Goal: Information Seeking & Learning: Find specific fact

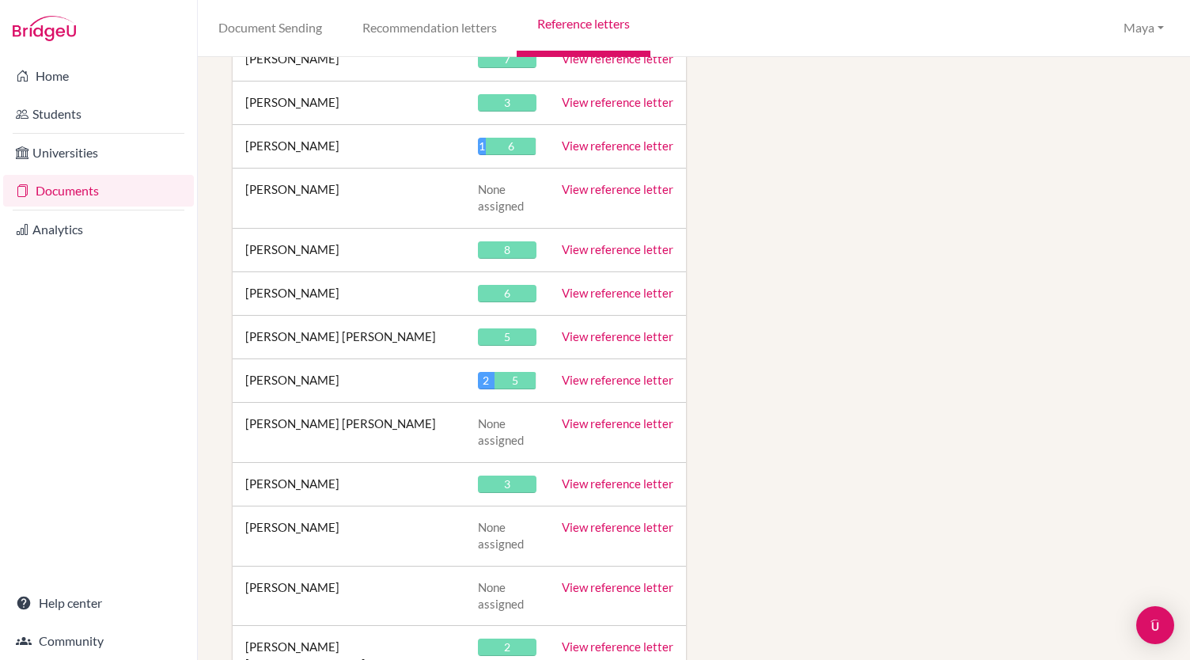
scroll to position [35417, 0]
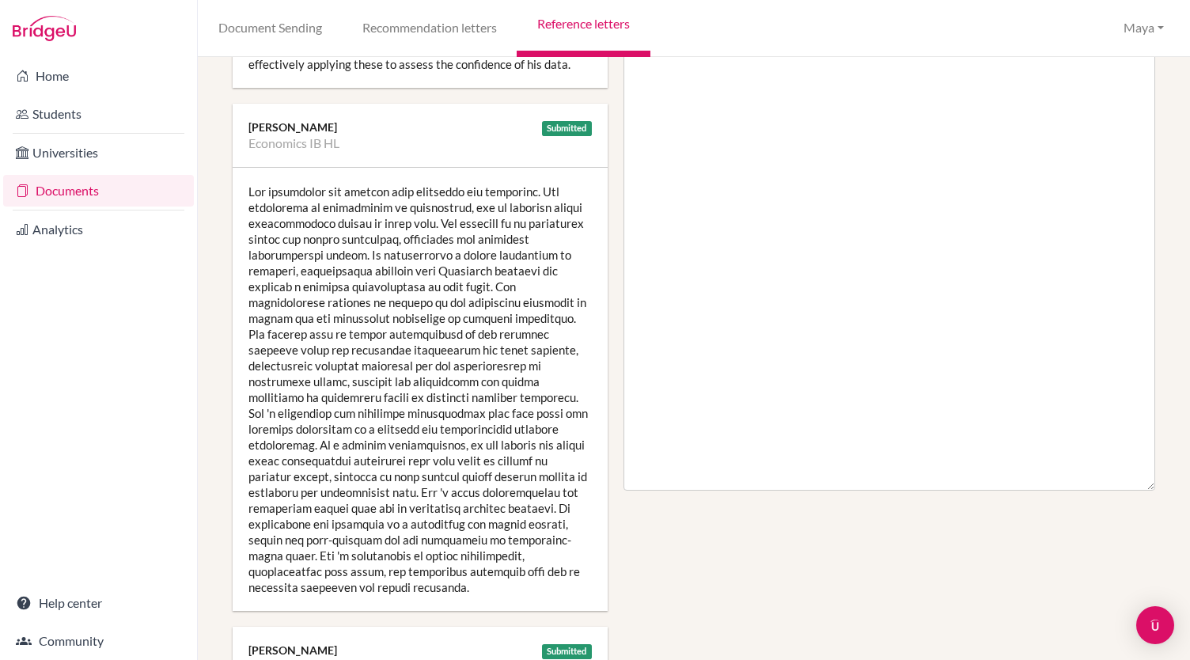
scroll to position [608, 0]
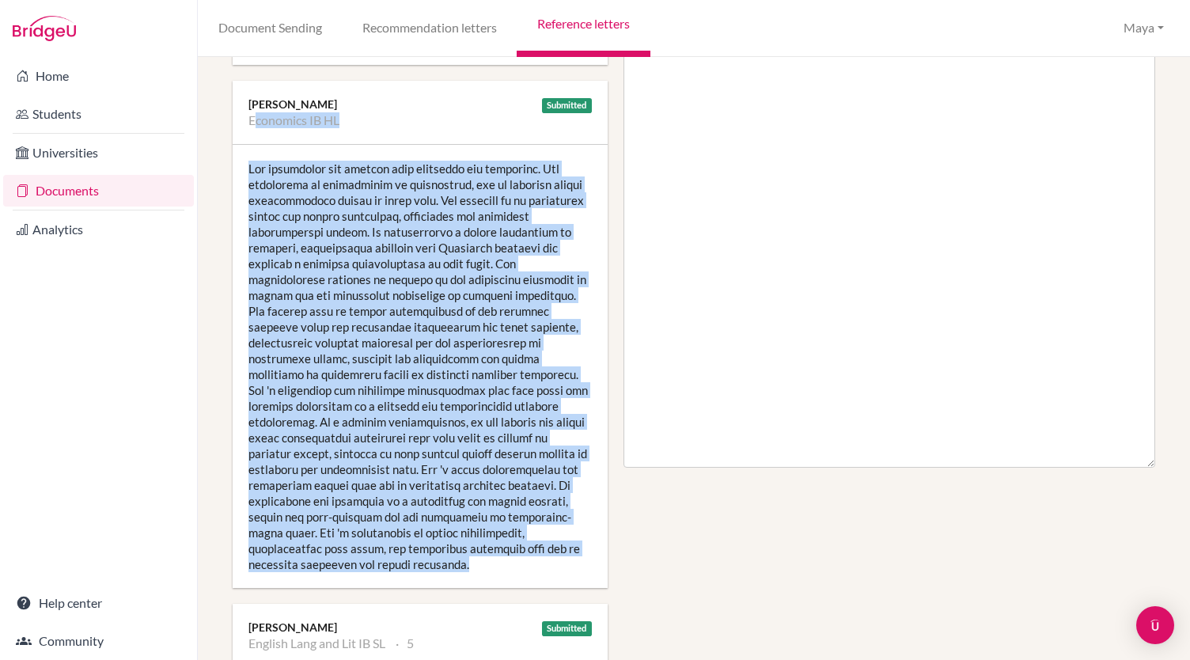
drag, startPoint x: 426, startPoint y: 559, endPoint x: 244, endPoint y: 132, distance: 464.5
click at [244, 132] on div "Submitted [PERSON_NAME] Economics IB HL" at bounding box center [420, 334] width 375 height 507
copy div "Economics IB HL Can approaches his studies with diligence and integrity. His co…"
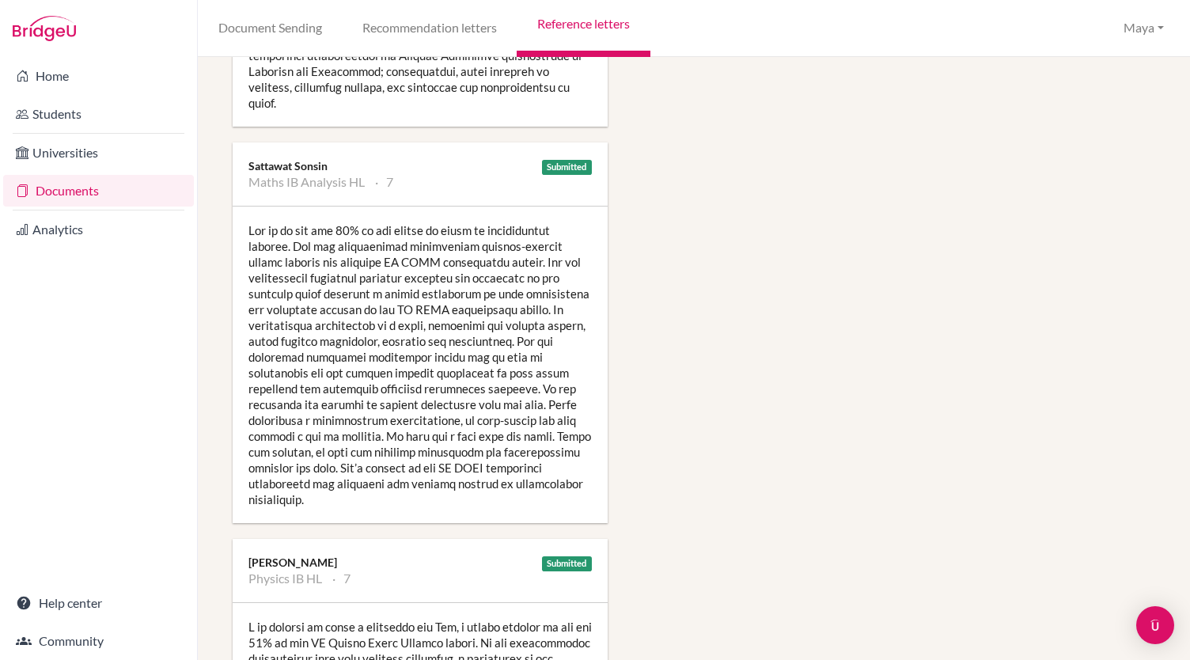
scroll to position [1485, 0]
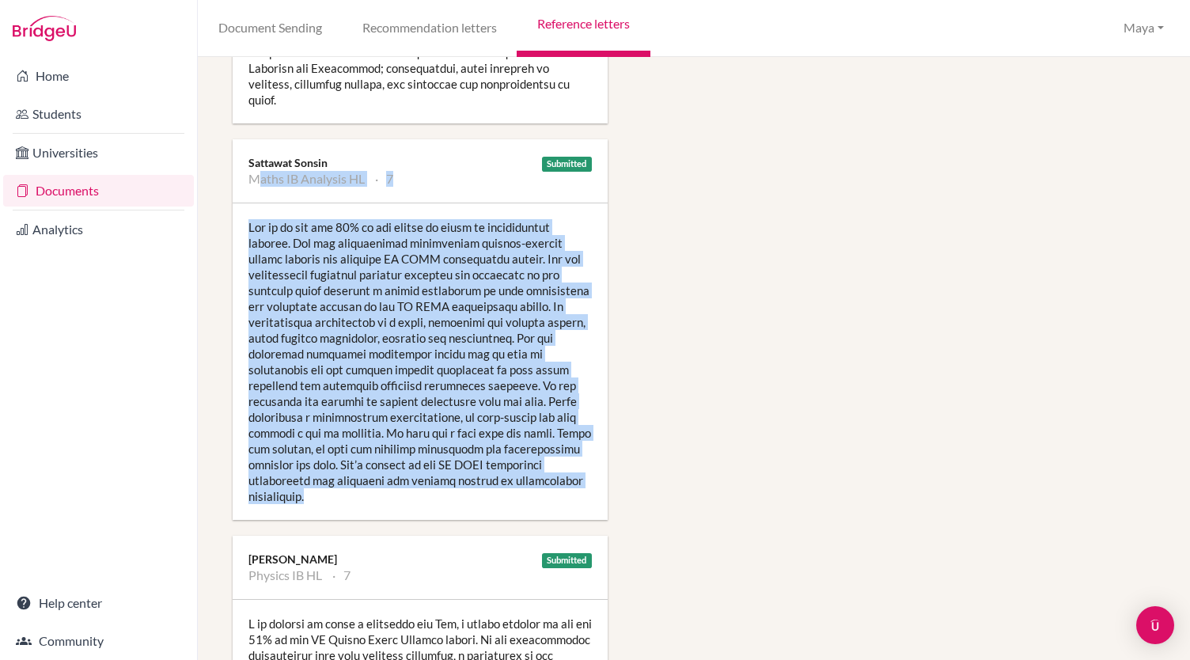
drag, startPoint x: 246, startPoint y: 159, endPoint x: 561, endPoint y: 474, distance: 445.4
click at [561, 474] on div "Submitted Sattawat Sonsin Maths IB Analysis HL 7" at bounding box center [420, 329] width 375 height 381
copy div "Lorem IP Dolorsit AM 4 Con ad el sed doe 80% te inc utlabo et dolor ma aliquaen…"
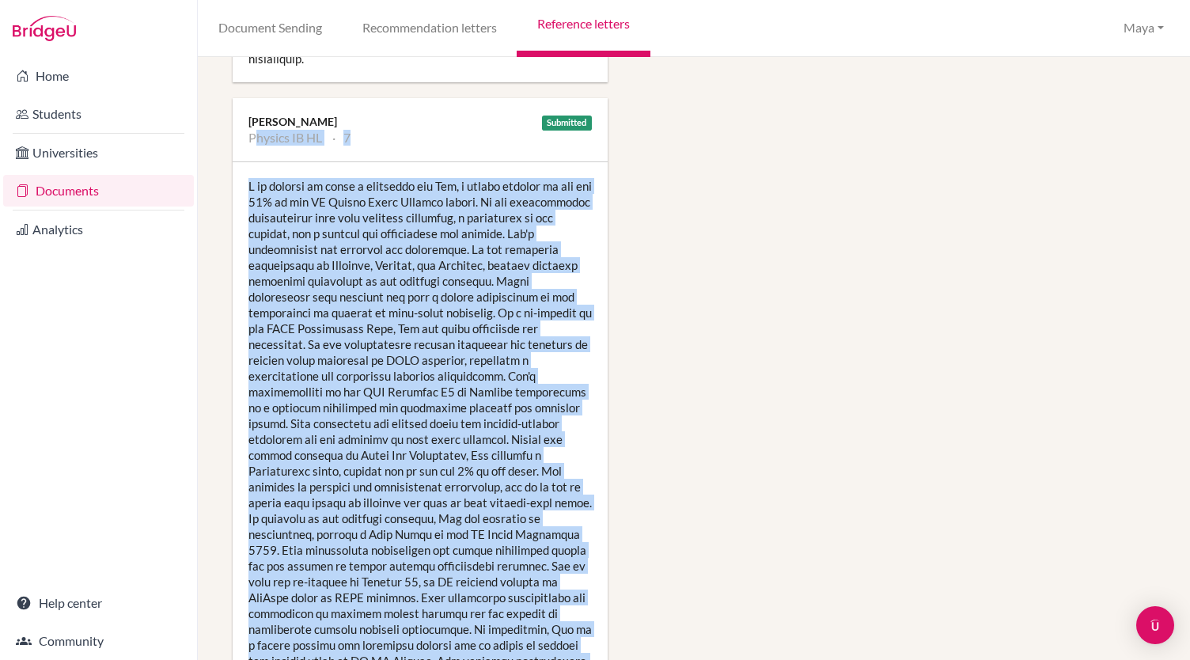
scroll to position [2502, 0]
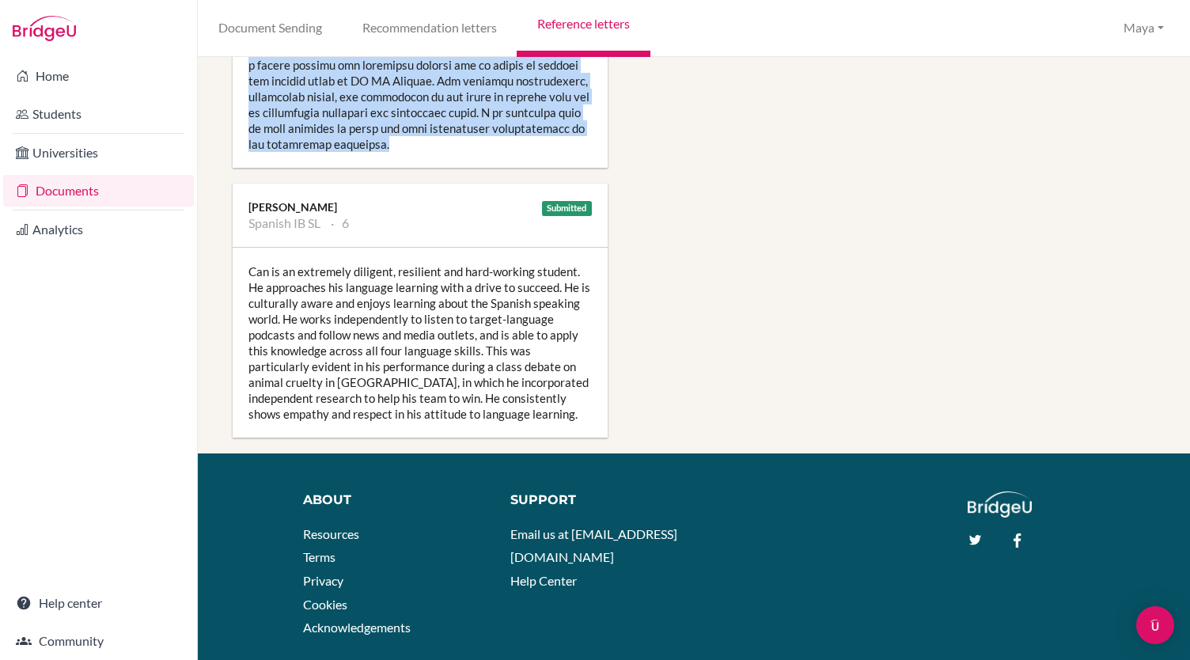
drag, startPoint x: 247, startPoint y: 104, endPoint x: 499, endPoint y: 93, distance: 251.9
copy div "Physics IB HL 7 I am pleased to write a reference for Can, a strong student in …"
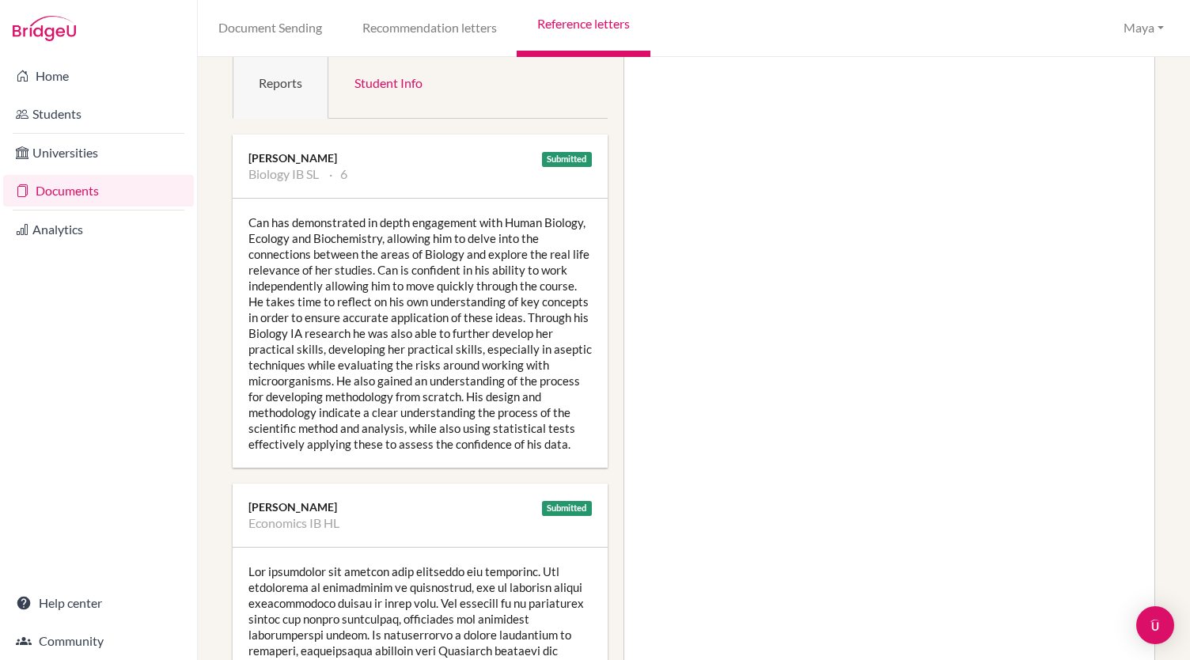
scroll to position [202, 0]
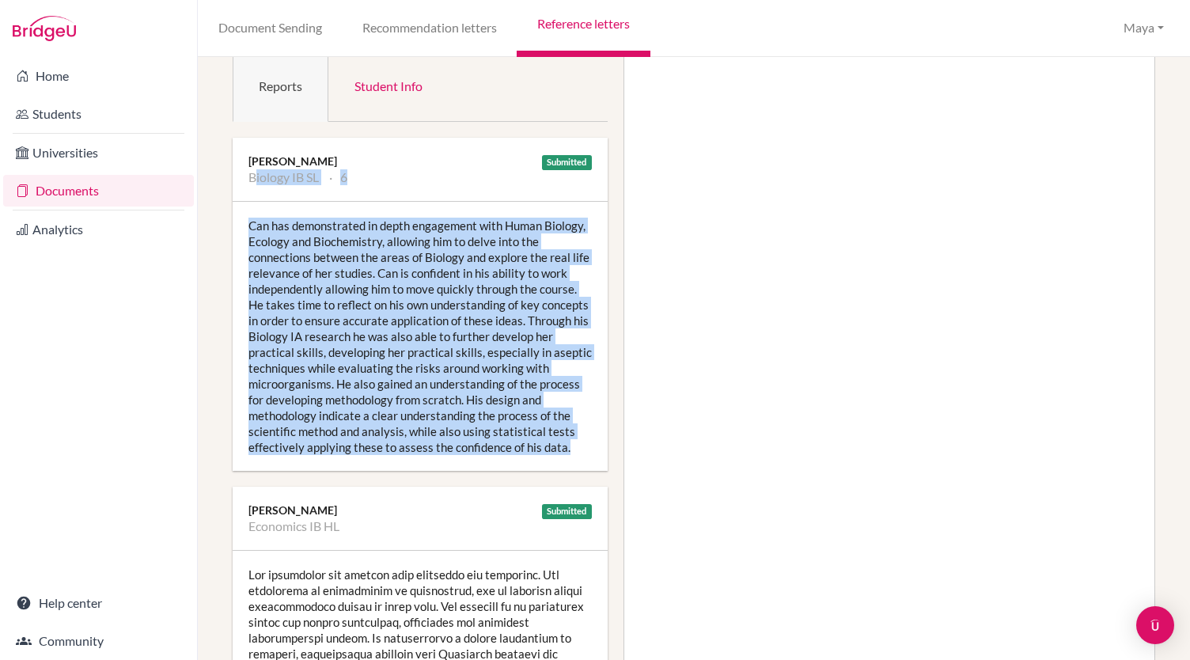
drag, startPoint x: 252, startPoint y: 176, endPoint x: 573, endPoint y: 448, distance: 420.6
click at [573, 448] on div "Submitted [PERSON_NAME] Biology IB SL 6 [PERSON_NAME] has demonstrated in depth…" at bounding box center [420, 304] width 375 height 333
copy div "Biology IB SL 6 Can has demonstrated in depth engagement with Human Biology, Ec…"
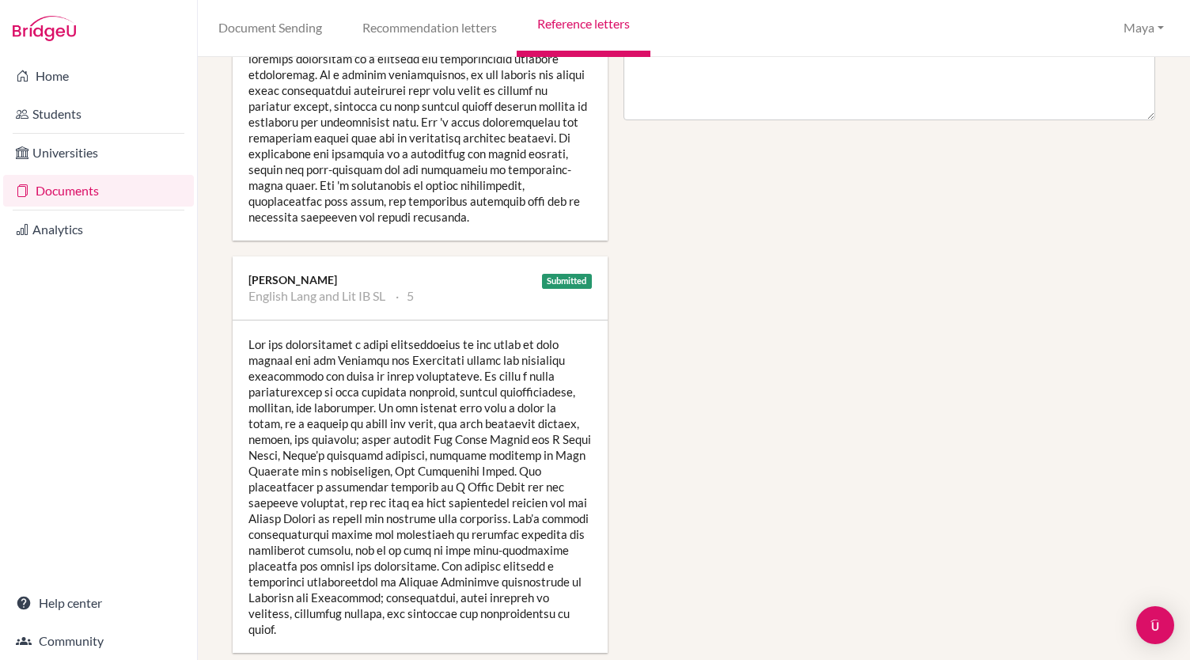
scroll to position [1113, 0]
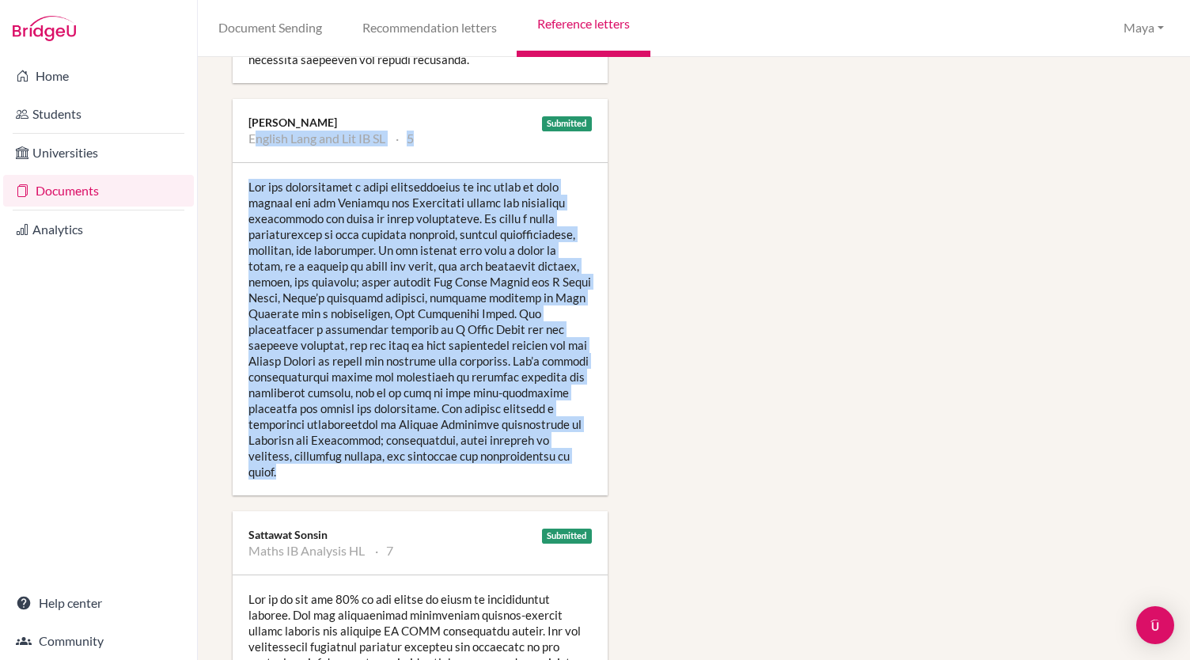
drag, startPoint x: 249, startPoint y: 134, endPoint x: 573, endPoint y: 454, distance: 455.5
click at [573, 454] on div "Submitted [PERSON_NAME] English Lang and Lit IB SL 5" at bounding box center [420, 297] width 375 height 396
copy div "Loremip Dolo sit Ame CO AD 5 Eli sed doeiusmodtem i utlab etdoloremagna al eni …"
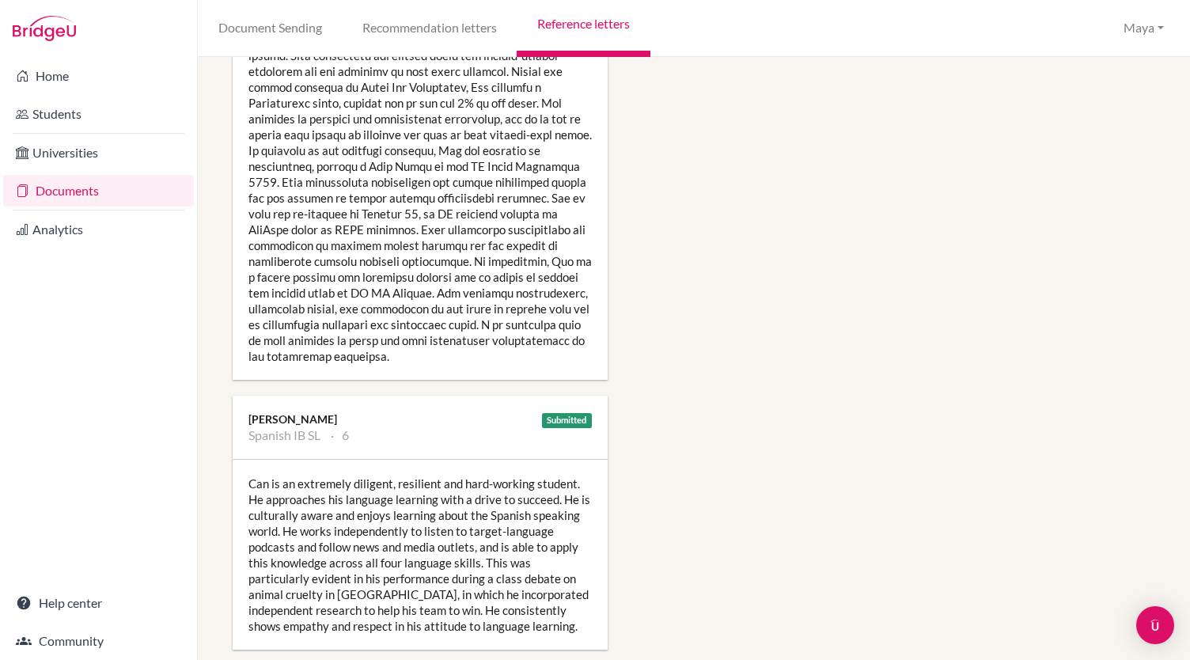
scroll to position [2295, 0]
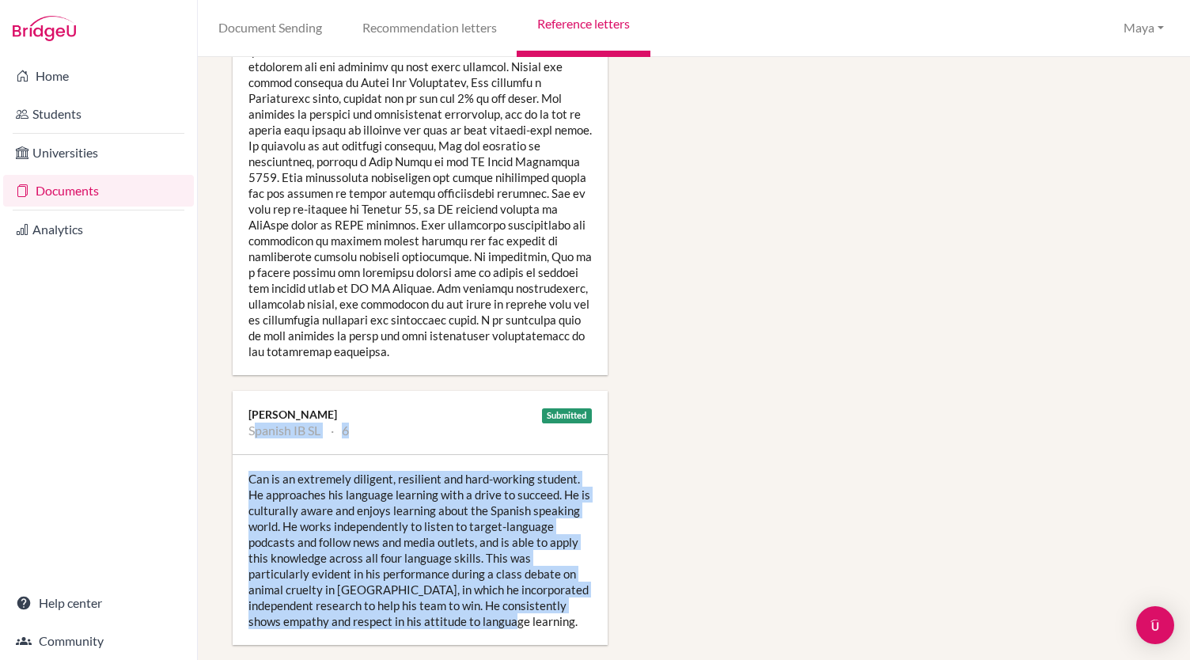
drag, startPoint x: 248, startPoint y: 380, endPoint x: 509, endPoint y: 574, distance: 325.2
click at [509, 574] on div "Submitted [PERSON_NAME] Spanish IB SL 6 Can is an extremely diligent, resilient…" at bounding box center [420, 518] width 375 height 254
copy div "Spanish IB SL 6 Can is an extremely diligent, resilient and hard-working studen…"
